Goal: Check status: Check status

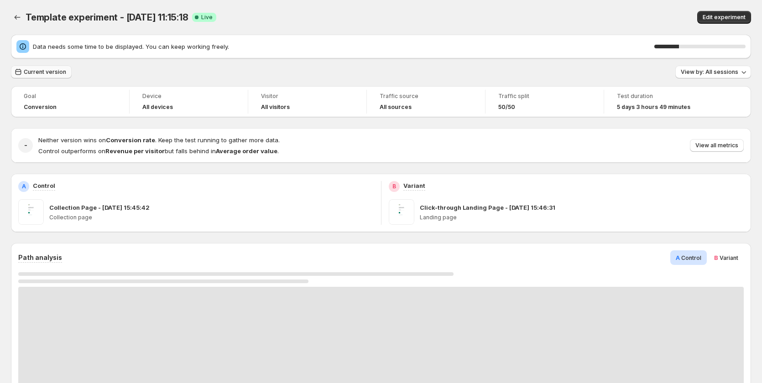
click at [45, 75] on span "Current version" at bounding box center [45, 71] width 42 height 7
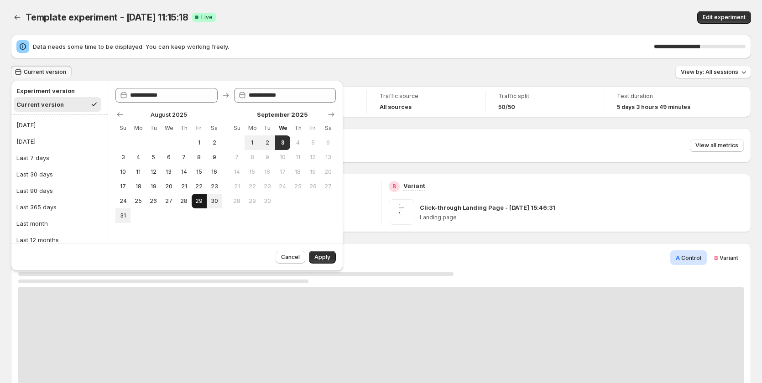
click at [193, 200] on button "29" at bounding box center [199, 201] width 15 height 15
click at [282, 141] on span "3" at bounding box center [283, 142] width 8 height 7
type input "**********"
click at [325, 259] on span "Apply" at bounding box center [322, 257] width 16 height 7
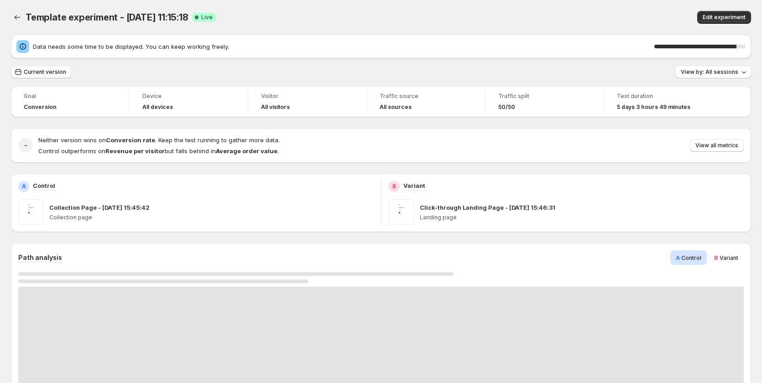
click at [54, 70] on span "Current version" at bounding box center [45, 71] width 42 height 7
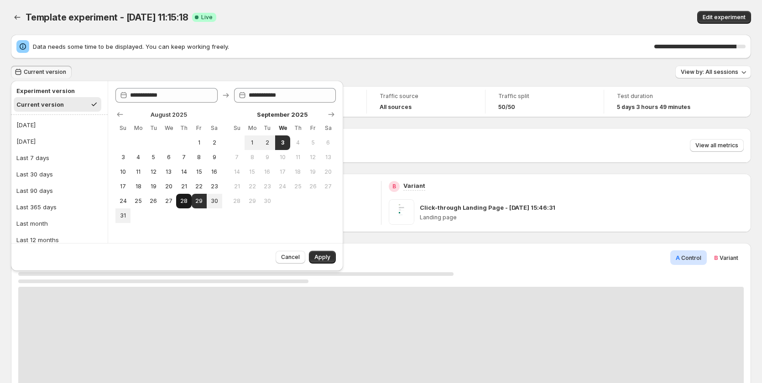
click at [184, 202] on span "28" at bounding box center [184, 201] width 8 height 7
type input "**********"
click at [283, 142] on span "3" at bounding box center [283, 142] width 8 height 7
type input "**********"
click at [329, 255] on span "Apply" at bounding box center [322, 257] width 16 height 7
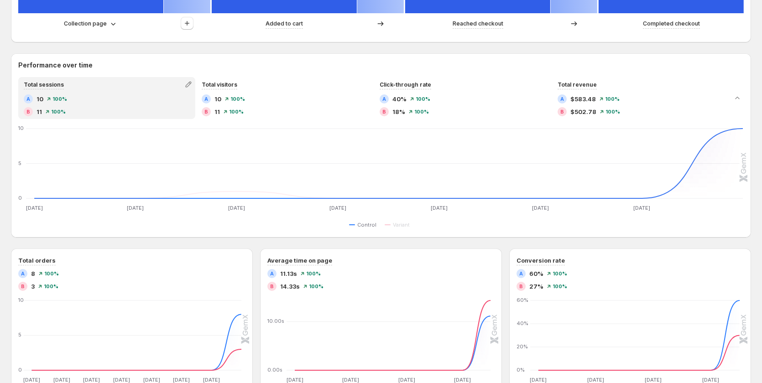
scroll to position [593, 0]
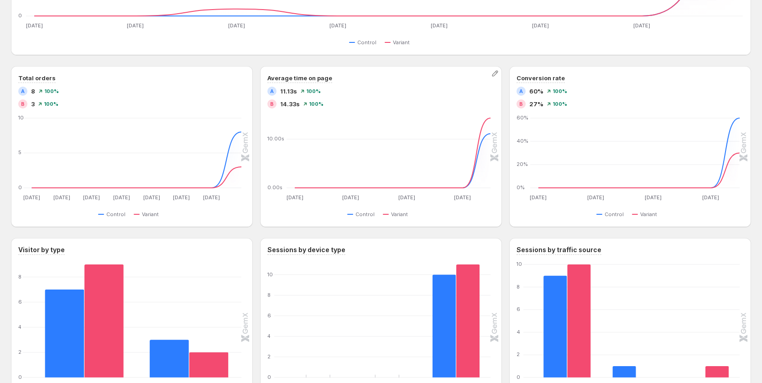
click at [399, 88] on div "A 11.13s 100%" at bounding box center [380, 91] width 227 height 9
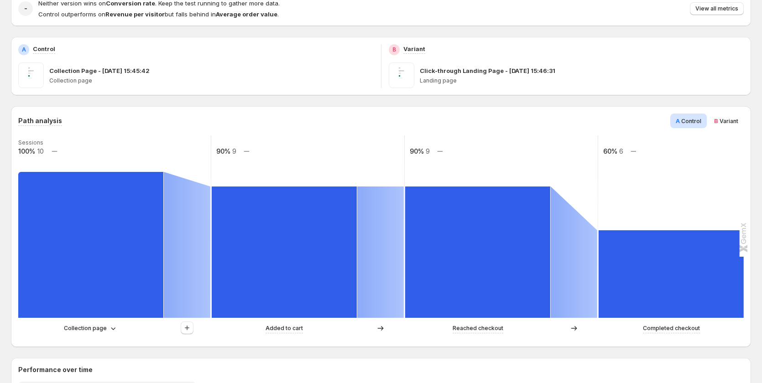
scroll to position [0, 0]
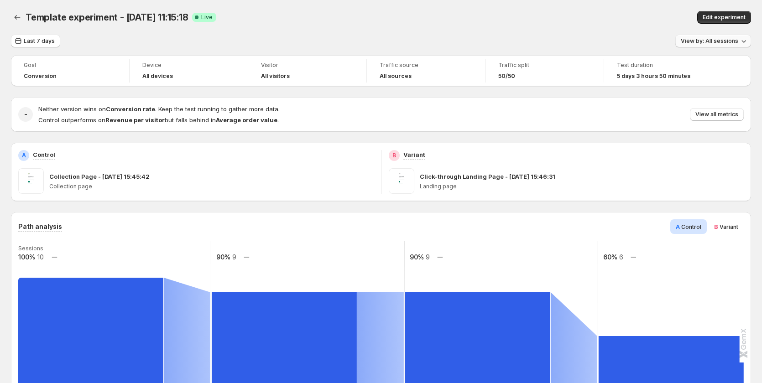
click at [724, 42] on span "View by: All sessions" at bounding box center [710, 40] width 58 height 7
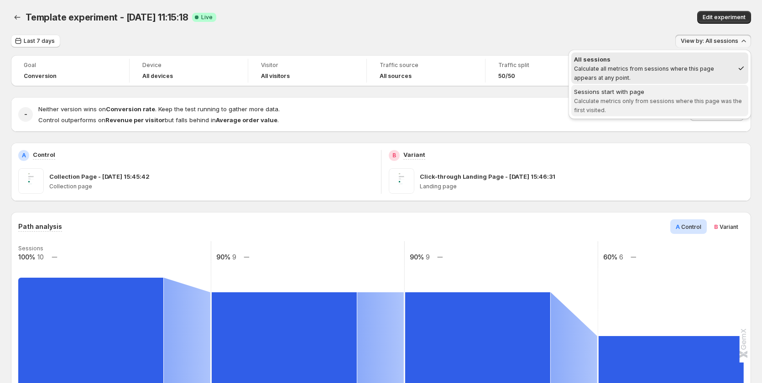
click at [689, 113] on span "Sessions start with page Calculate metrics only from sessions where this page w…" at bounding box center [660, 100] width 172 height 27
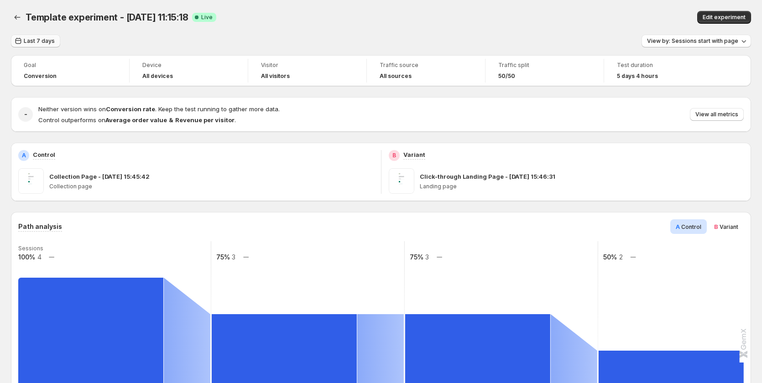
click at [33, 45] on button "Last 7 days" at bounding box center [35, 41] width 49 height 13
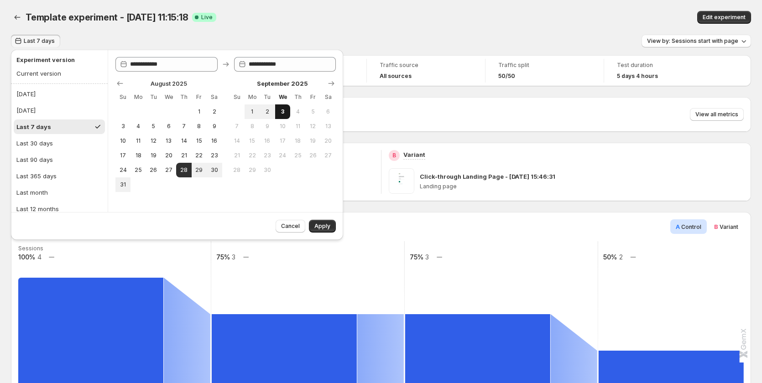
click at [281, 110] on span "3" at bounding box center [283, 111] width 8 height 7
type input "**********"
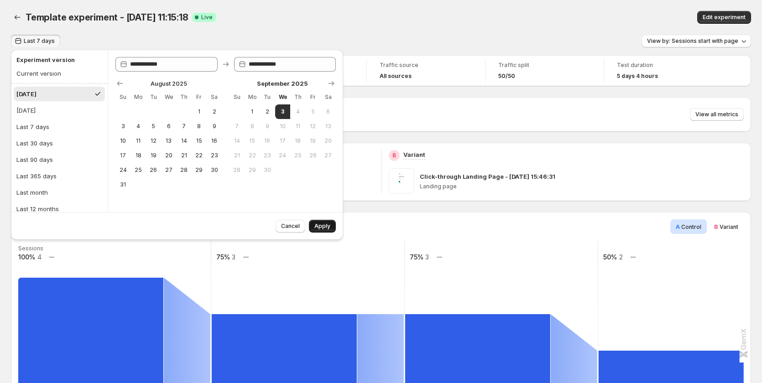
click at [320, 229] on span "Apply" at bounding box center [322, 226] width 16 height 7
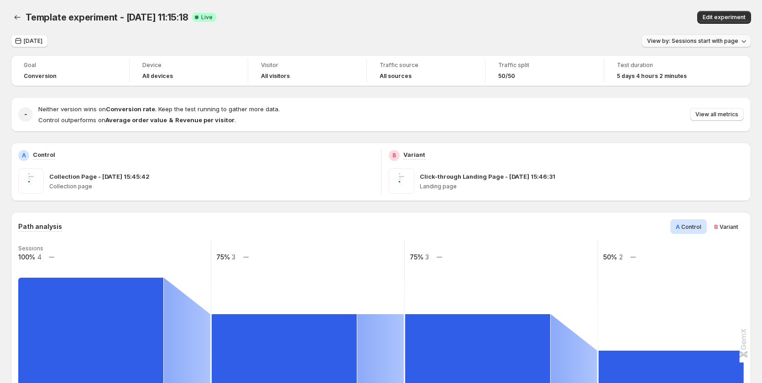
click at [696, 37] on button "View by: Sessions start with page" at bounding box center [697, 41] width 110 height 13
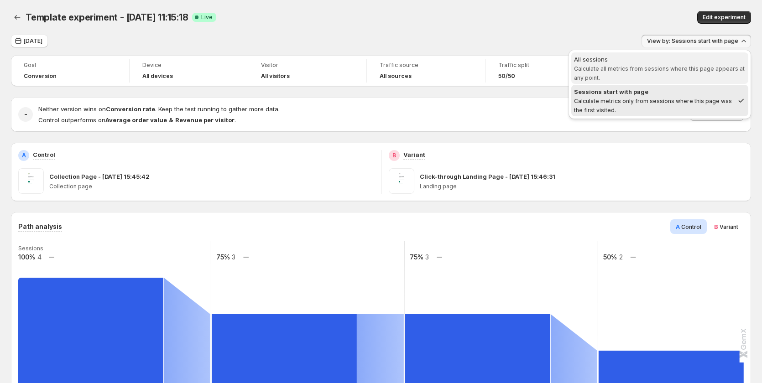
click at [695, 79] on span "All sessions Calculate all metrics from sessions where this page appears at any…" at bounding box center [660, 68] width 172 height 27
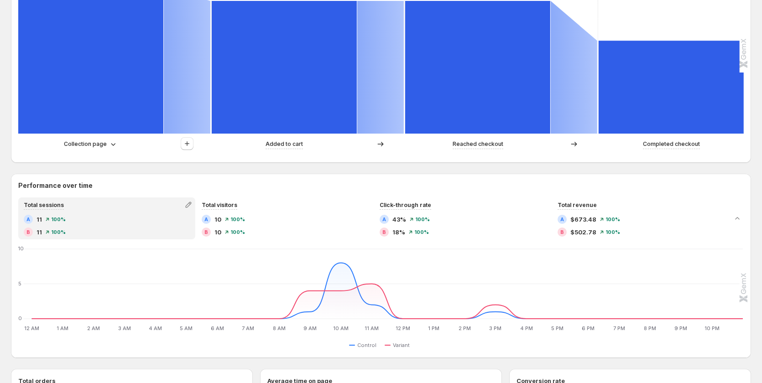
scroll to position [456, 0]
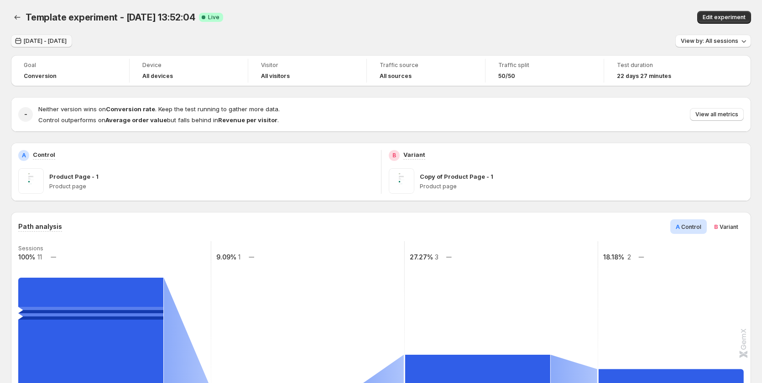
click at [59, 42] on span "[DATE] - [DATE]" at bounding box center [45, 40] width 43 height 7
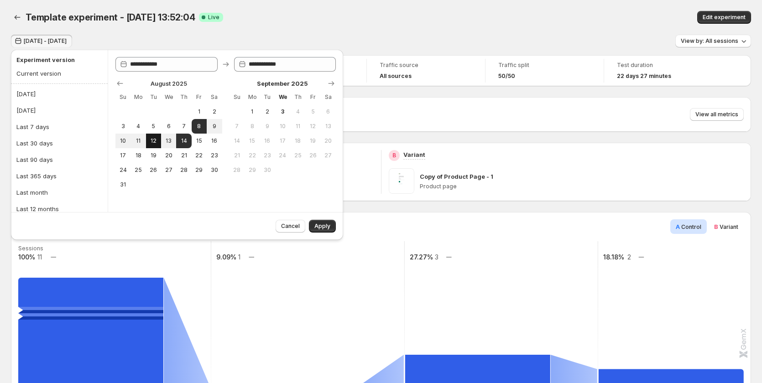
click at [156, 140] on span "12" at bounding box center [154, 140] width 8 height 7
type input "**********"
click at [187, 142] on span "14" at bounding box center [184, 140] width 8 height 7
type input "**********"
click at [335, 223] on button "Apply" at bounding box center [322, 226] width 27 height 13
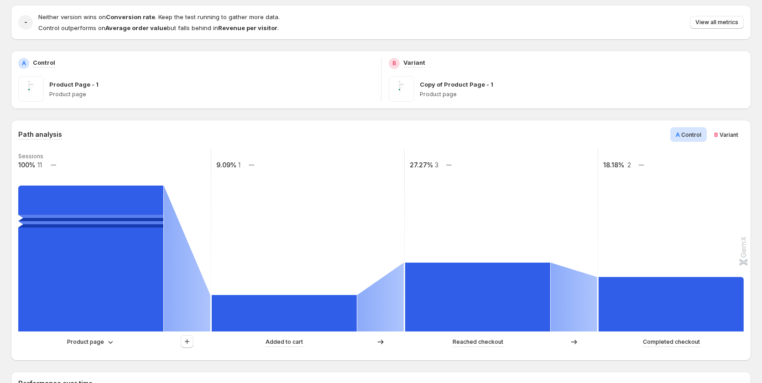
scroll to position [91, 0]
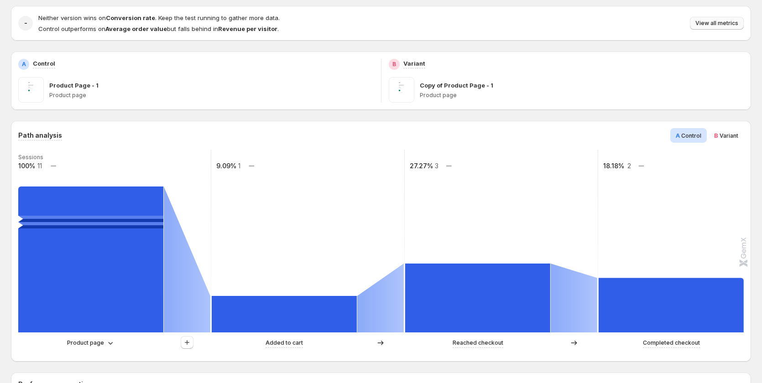
click at [713, 20] on button "View all metrics" at bounding box center [717, 23] width 54 height 13
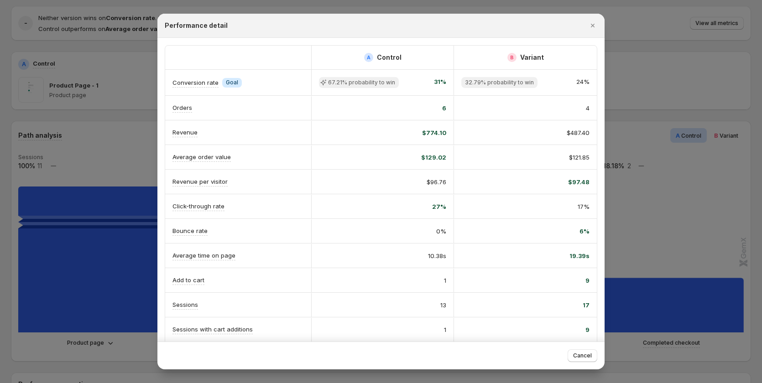
click at [680, 61] on div at bounding box center [381, 191] width 762 height 383
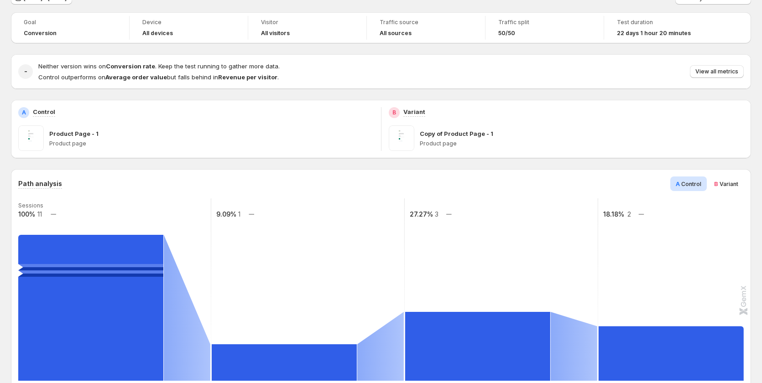
scroll to position [0, 0]
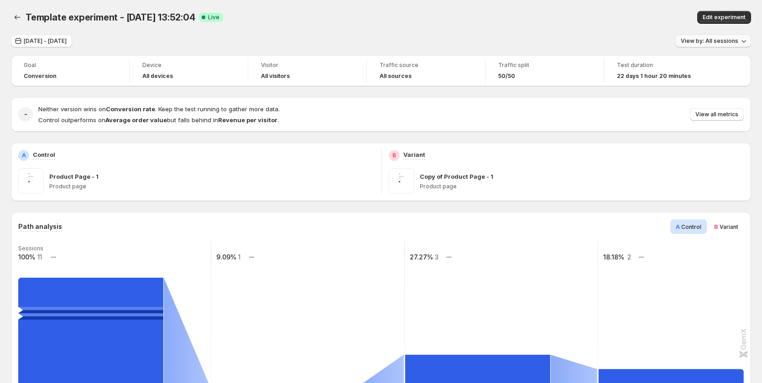
click at [723, 42] on span "View by: All sessions" at bounding box center [710, 40] width 58 height 7
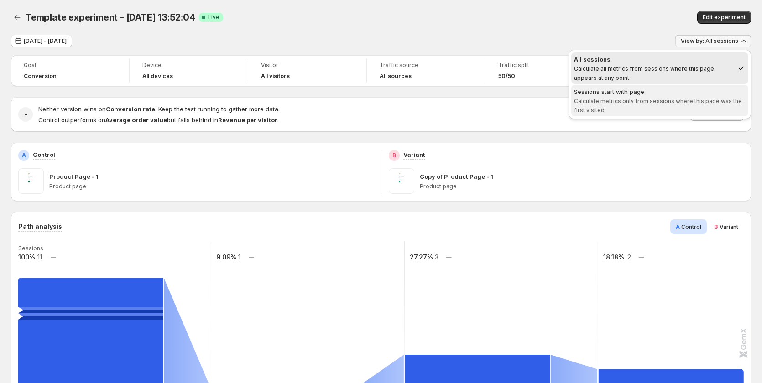
click at [686, 105] on span "Sessions start with page Calculate metrics only from sessions where this page w…" at bounding box center [660, 100] width 172 height 27
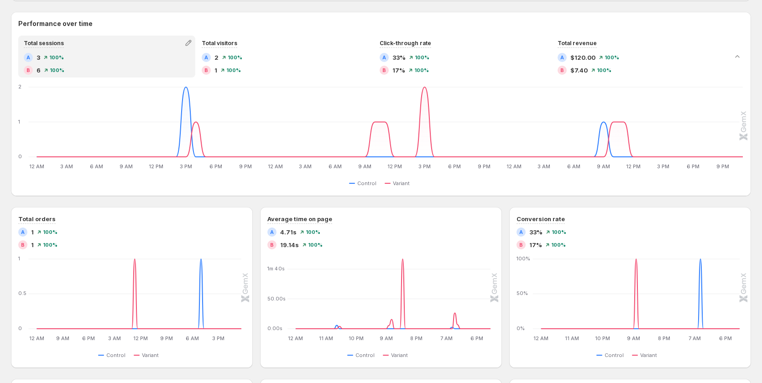
scroll to position [456, 0]
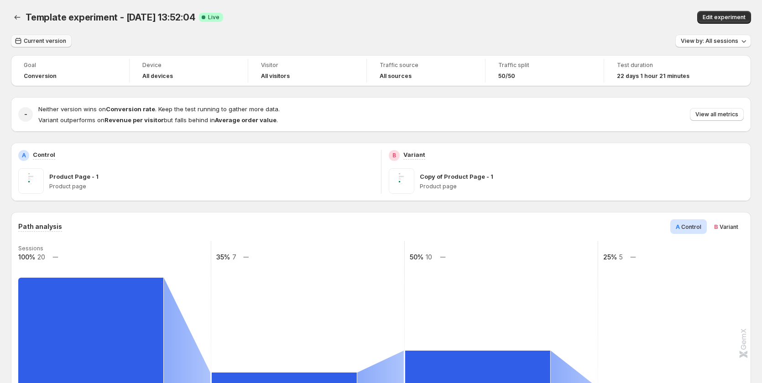
click at [52, 39] on span "Current version" at bounding box center [45, 40] width 42 height 7
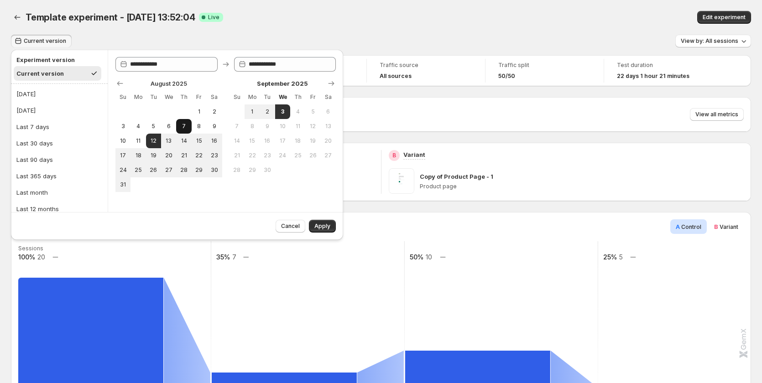
click at [188, 126] on span "7" at bounding box center [184, 126] width 8 height 7
type input "**********"
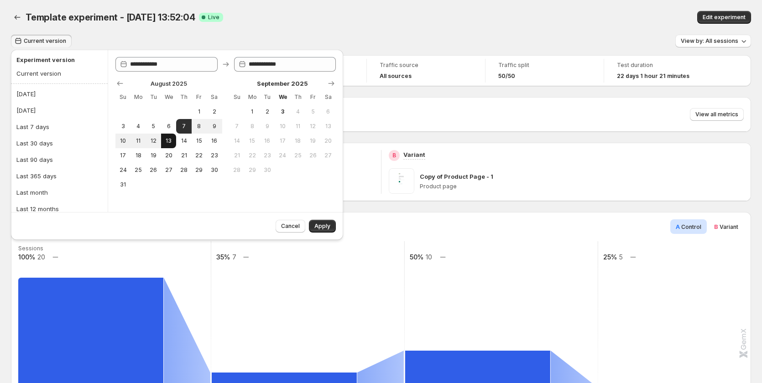
click at [174, 138] on button "13" at bounding box center [168, 141] width 15 height 15
type input "**********"
click at [321, 225] on span "Apply" at bounding box center [322, 226] width 16 height 7
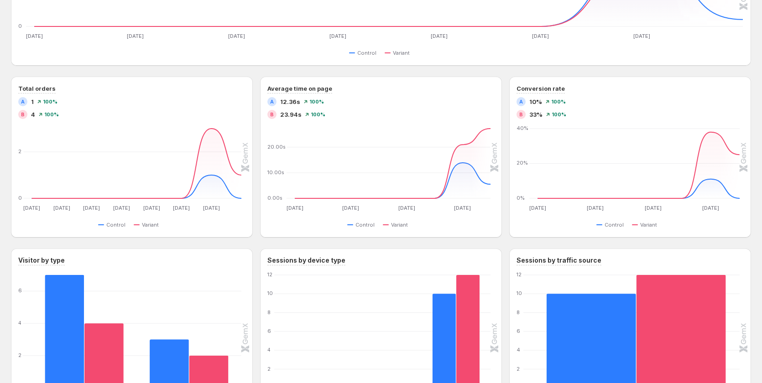
scroll to position [593, 0]
